Goal: Information Seeking & Learning: Learn about a topic

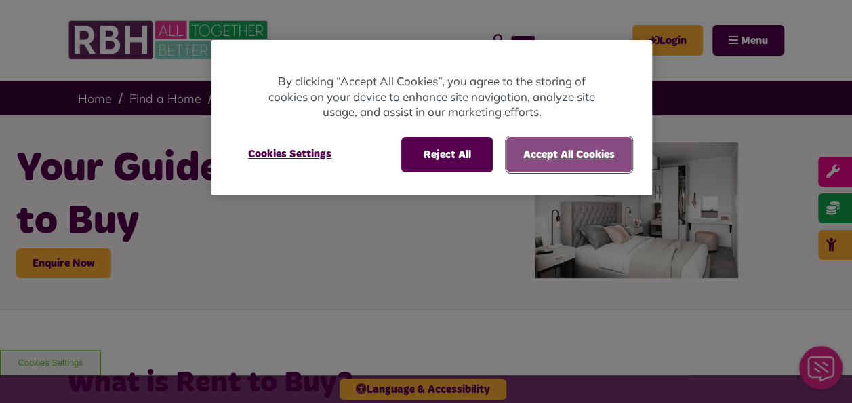
click at [537, 153] on button "Accept All Cookies" at bounding box center [569, 154] width 125 height 35
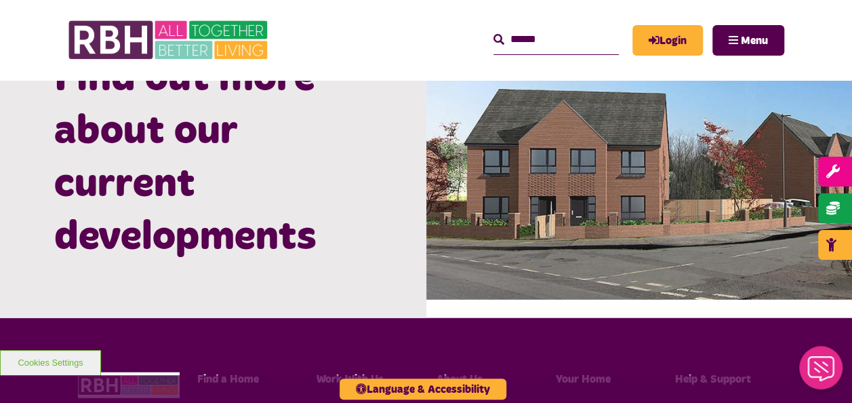
scroll to position [1437, 0]
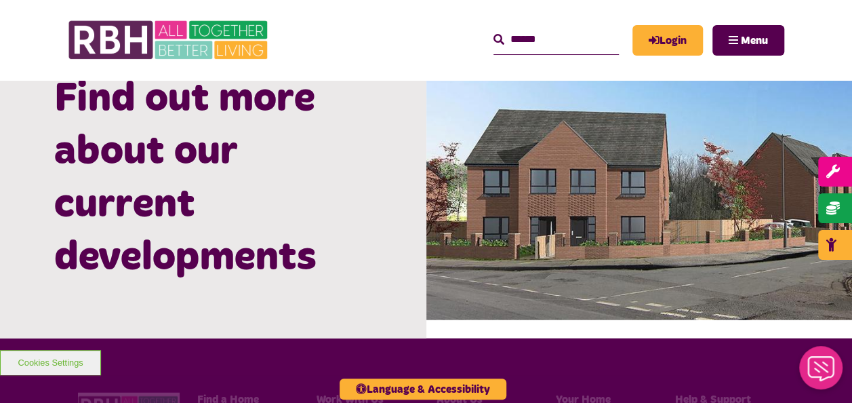
click at [202, 154] on h2 "Find out more about our current developments" at bounding box center [213, 179] width 318 height 212
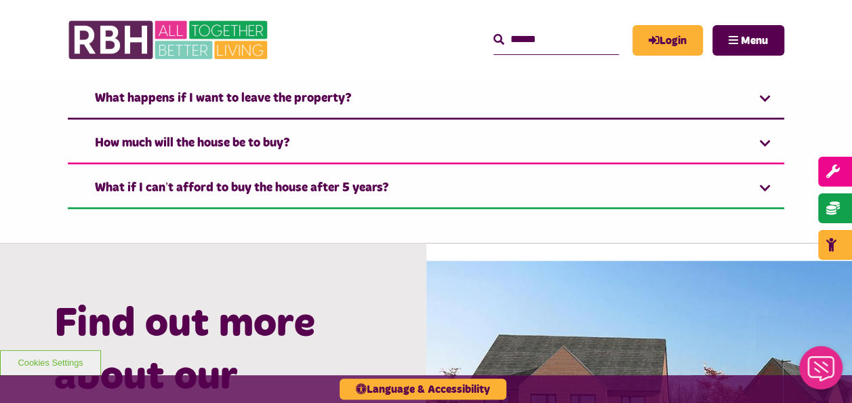
scroll to position [1214, 0]
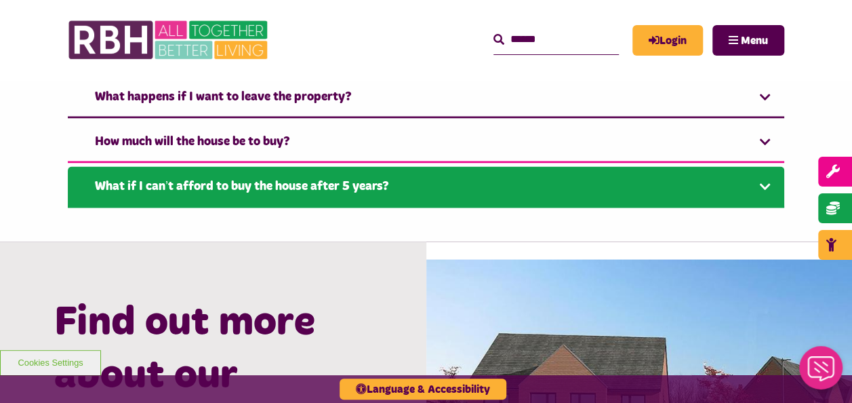
click at [429, 198] on link "What if I can’t afford to buy the house after 5 years?" at bounding box center [426, 186] width 717 height 41
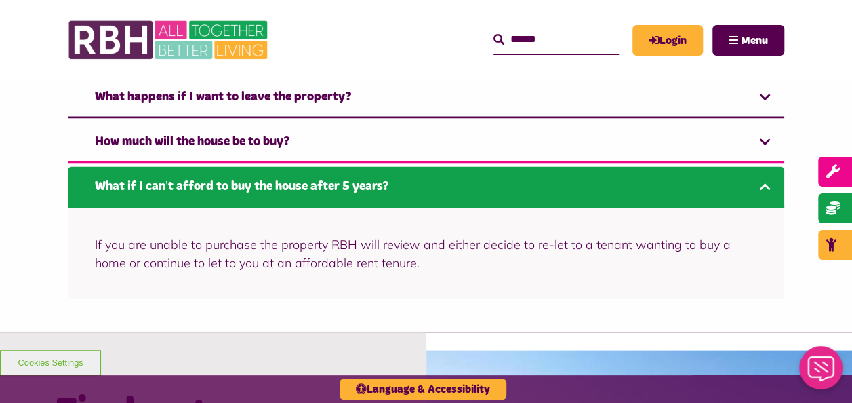
drag, startPoint x: 429, startPoint y: 198, endPoint x: 374, endPoint y: 181, distance: 56.8
click at [374, 181] on link "What if I can’t afford to buy the house after 5 years?" at bounding box center [426, 186] width 717 height 41
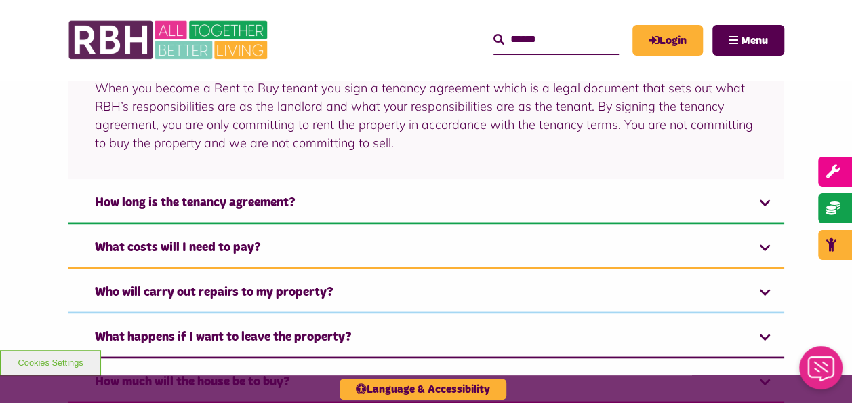
scroll to position [1112, 0]
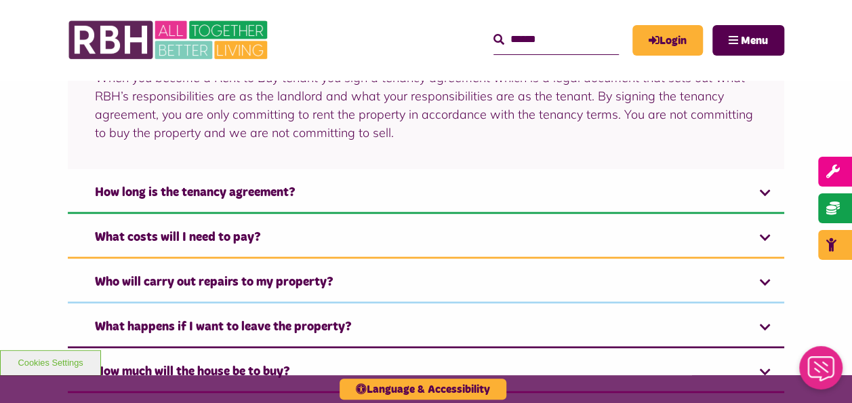
click at [43, 164] on div "Rent to Buy FAQ's What is a tenancy agreement? When you become a Rent to Buy te…" at bounding box center [426, 192] width 852 height 557
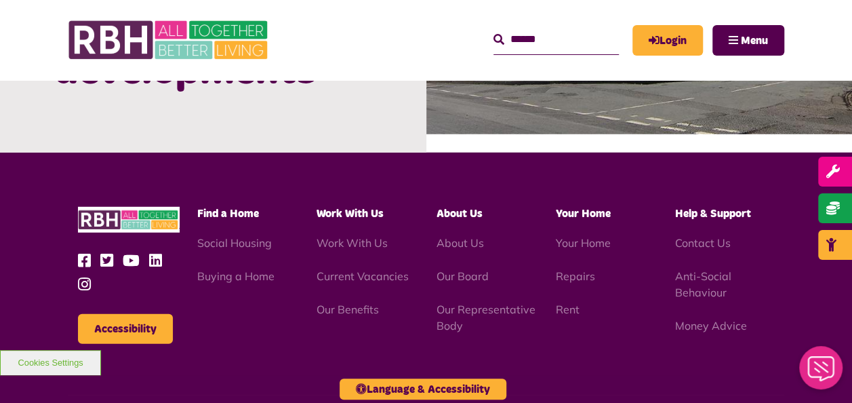
scroll to position [1749, 0]
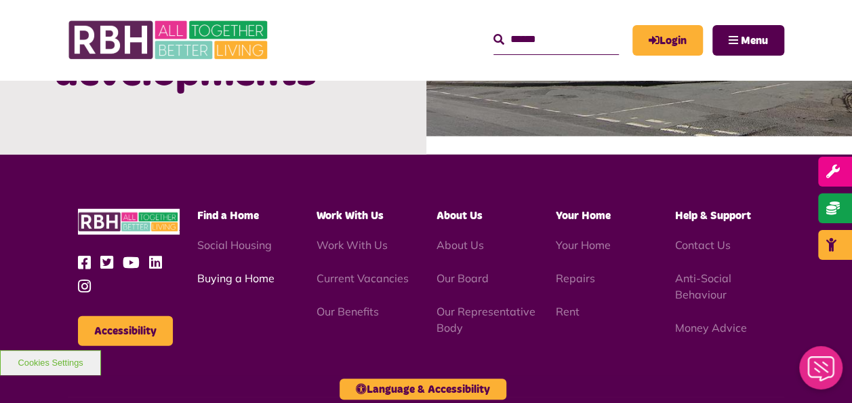
click at [215, 271] on link "Buying a Home" at bounding box center [235, 278] width 77 height 14
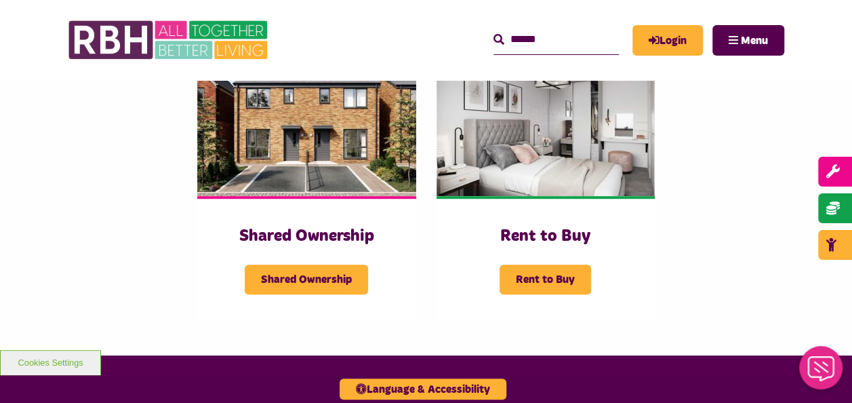
scroll to position [325, 0]
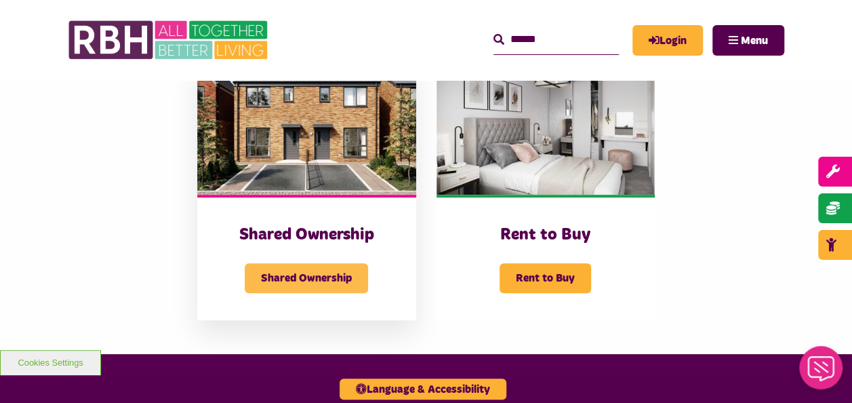
click at [332, 267] on span "Shared Ownership" at bounding box center [306, 278] width 123 height 30
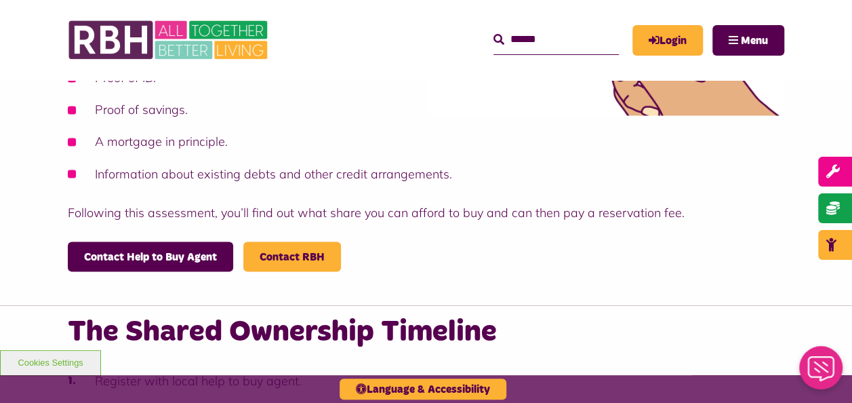
scroll to position [1082, 0]
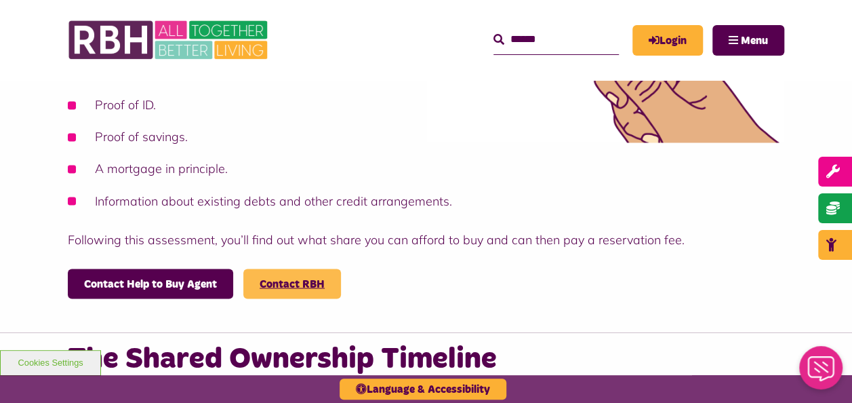
click at [310, 278] on link "Contact RBH" at bounding box center [292, 283] width 65 height 11
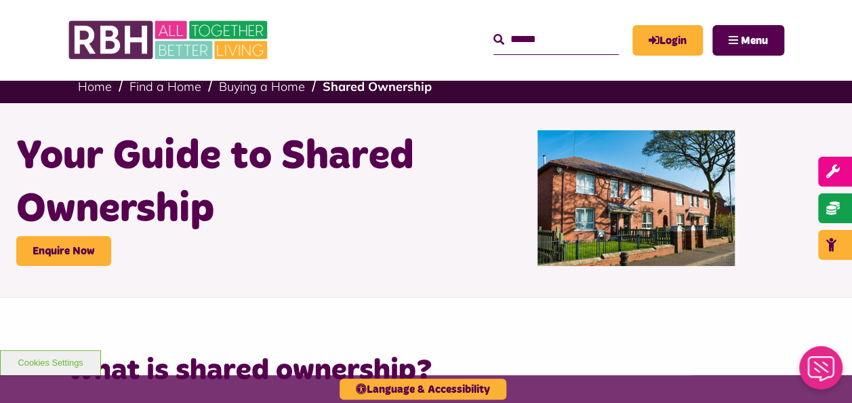
scroll to position [0, 0]
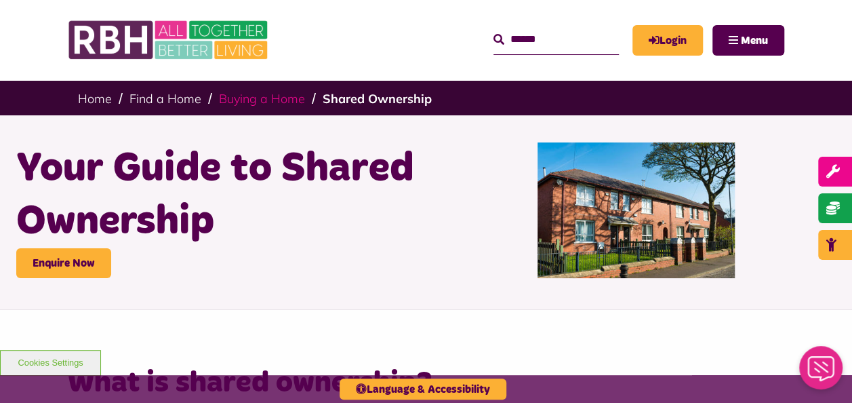
click at [267, 98] on link "Buying a Home" at bounding box center [262, 99] width 86 height 16
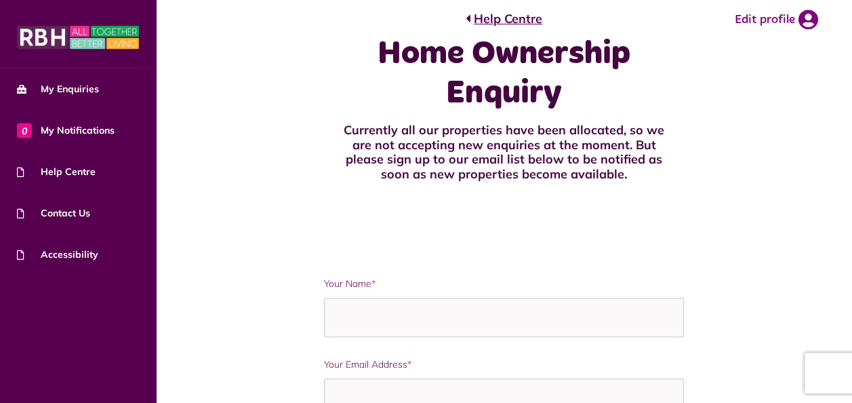
scroll to position [27, 0]
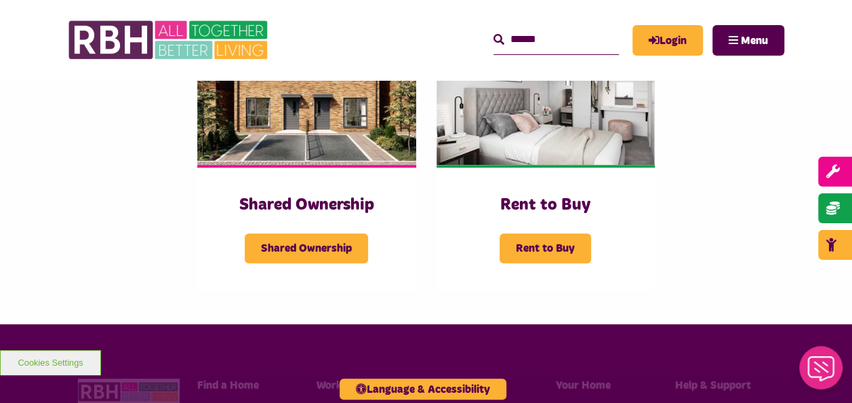
scroll to position [380, 0]
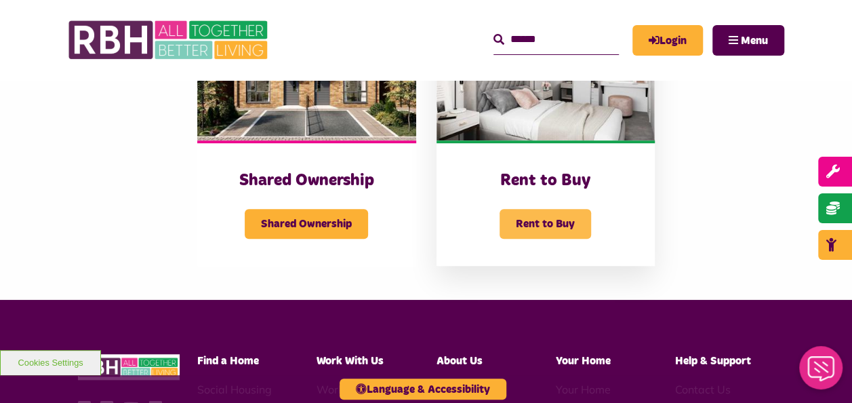
click at [546, 214] on span "Rent to Buy" at bounding box center [546, 224] width 92 height 30
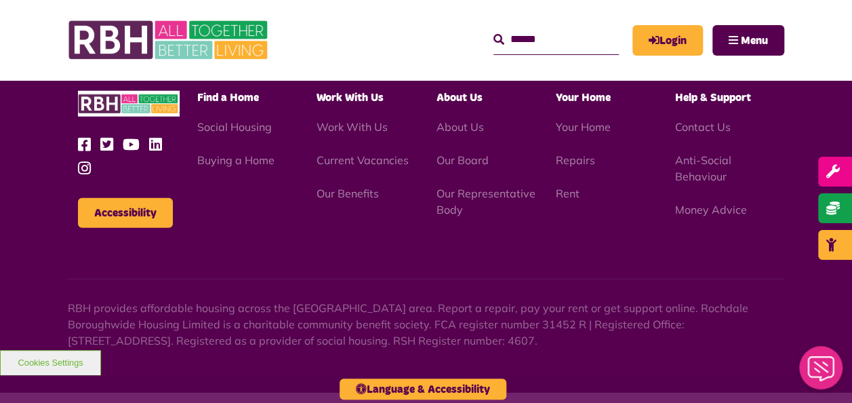
scroll to position [1784, 0]
